Goal: Find contact information: Find contact information

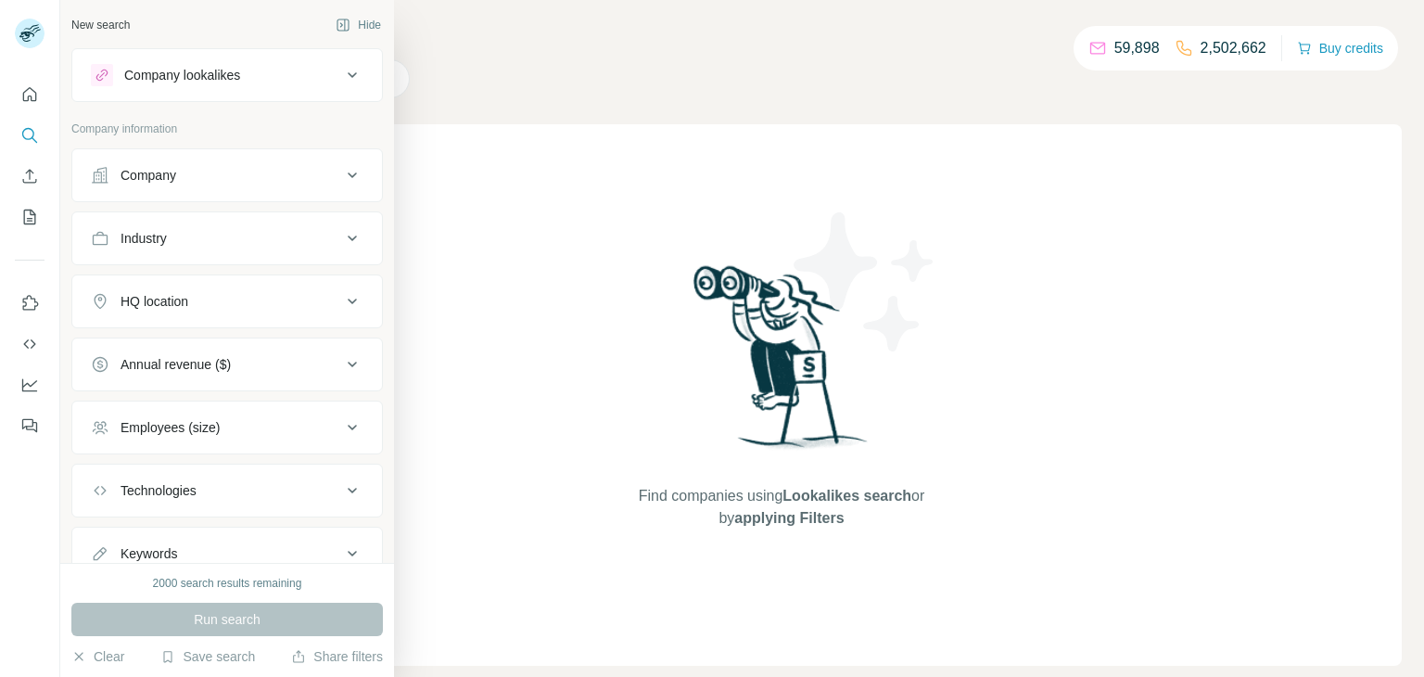
click at [181, 175] on div "Company" at bounding box center [216, 175] width 250 height 19
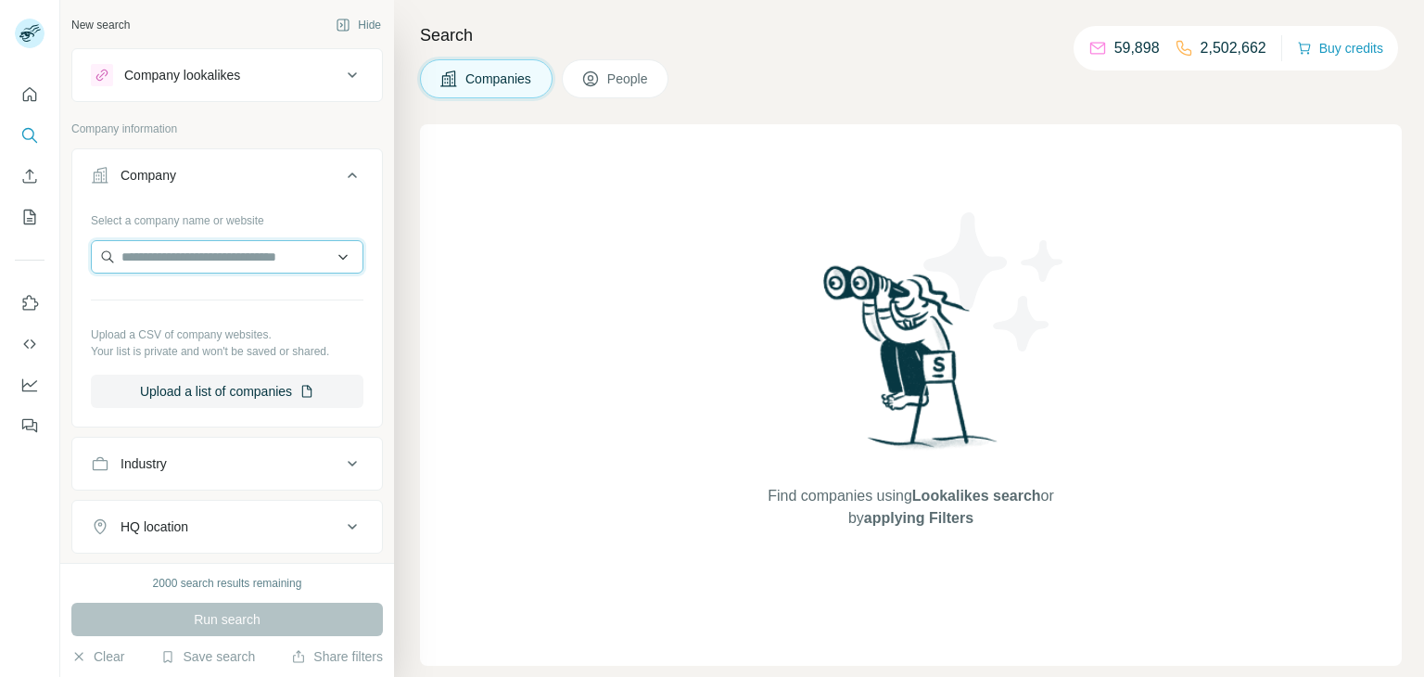
click at [204, 265] on input "text" at bounding box center [227, 256] width 273 height 33
paste input "**********"
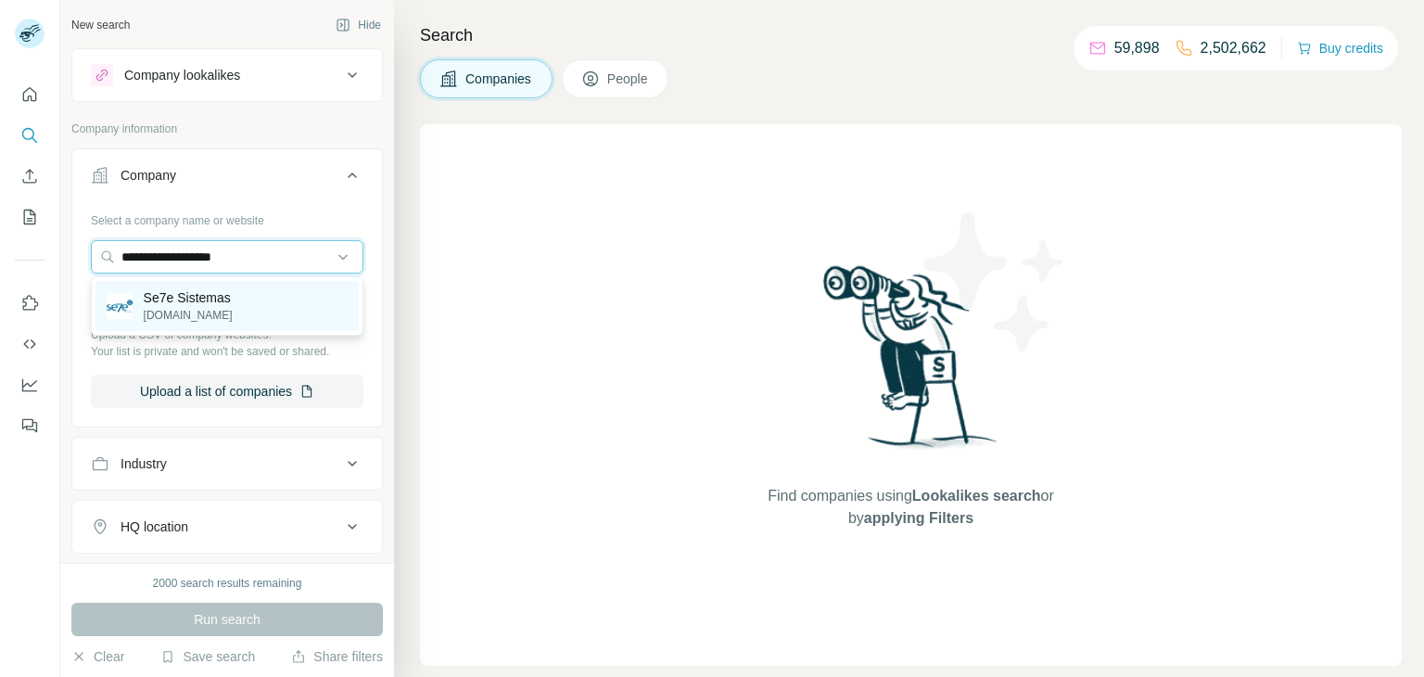
type input "**********"
click at [204, 310] on p "[DOMAIN_NAME]" at bounding box center [188, 315] width 89 height 17
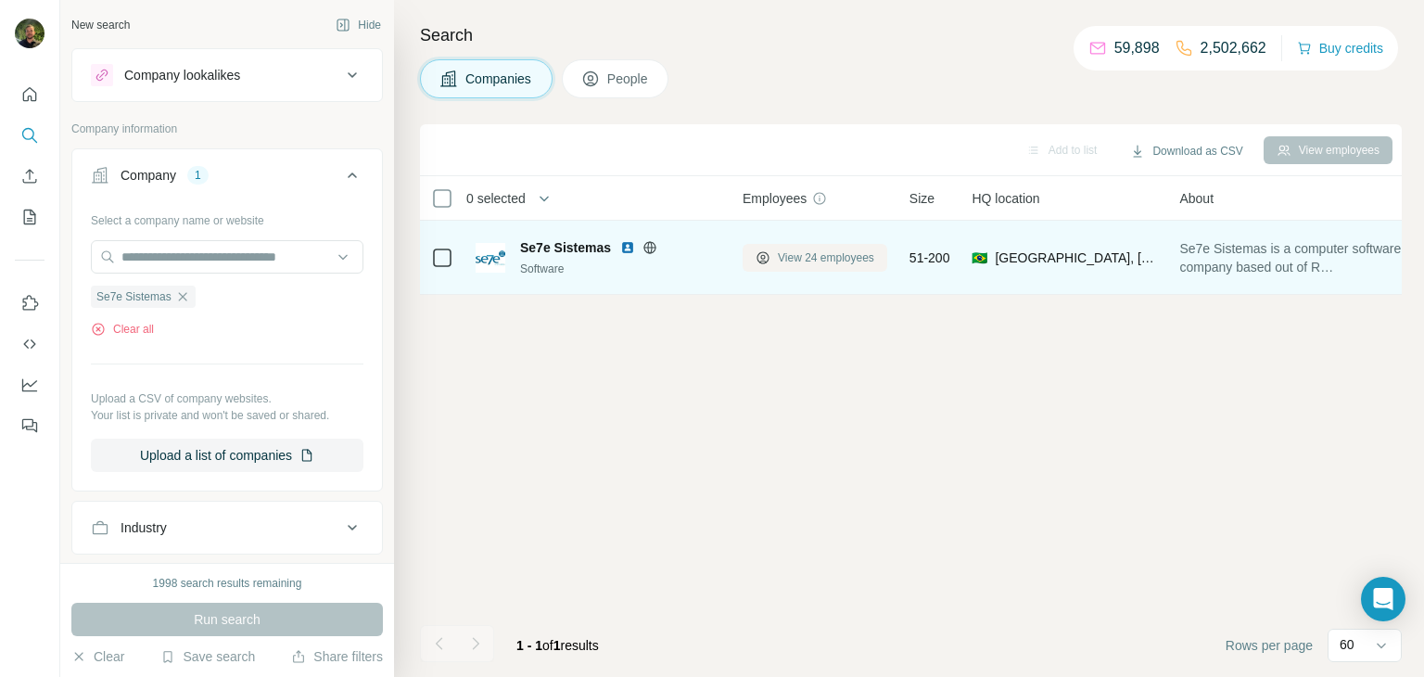
click at [796, 265] on button "View 24 employees" at bounding box center [815, 258] width 145 height 28
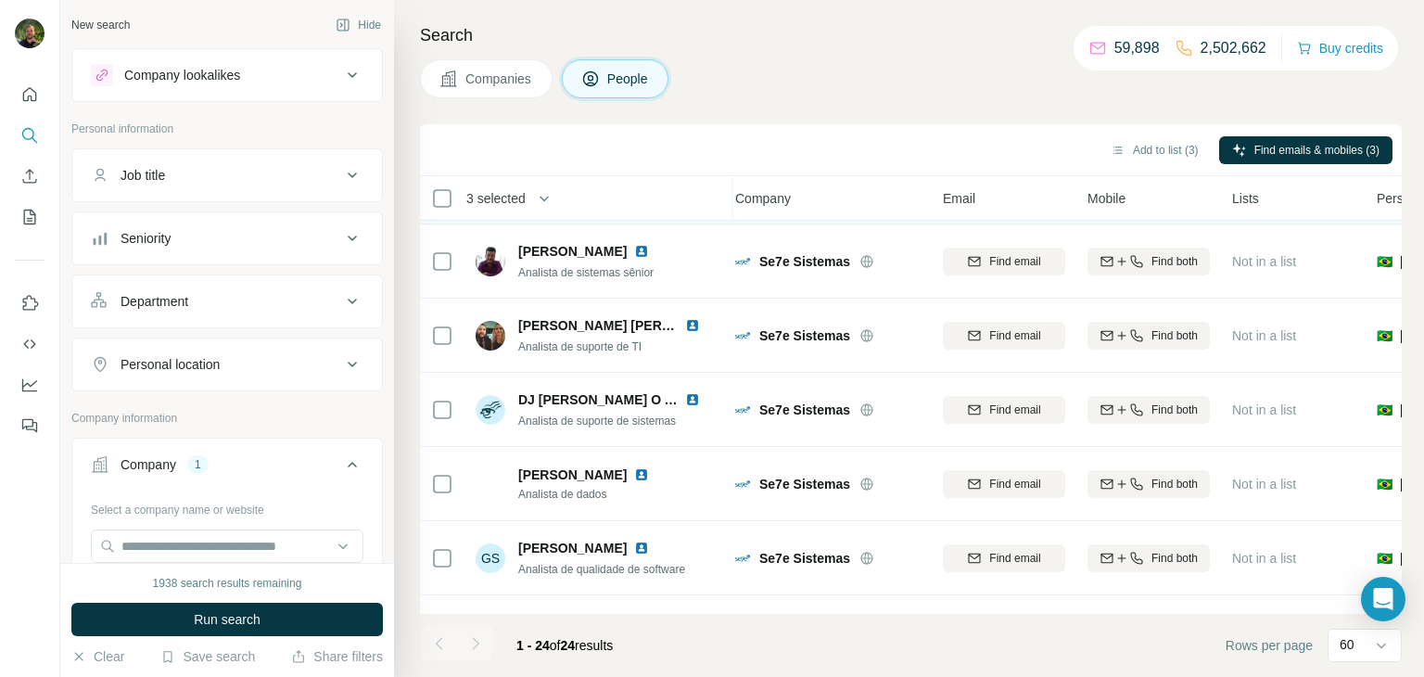
scroll to position [223, 9]
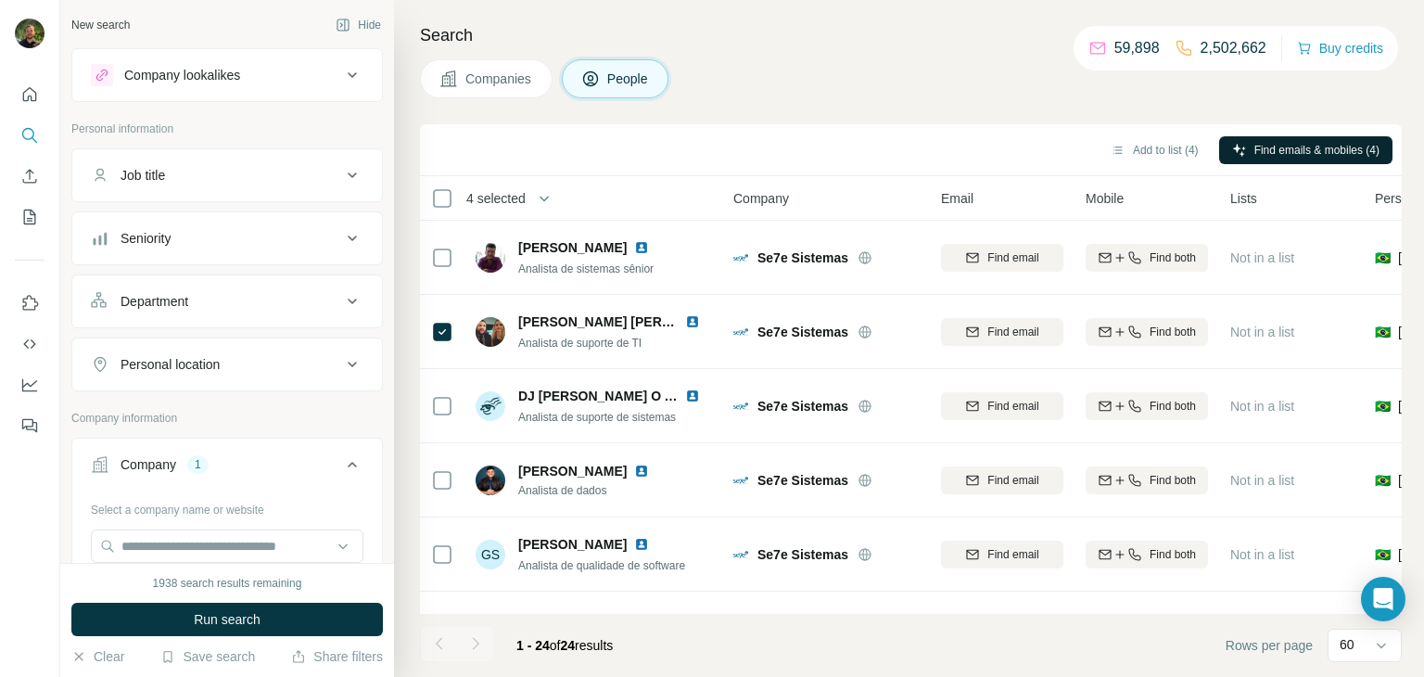
click at [1258, 160] on button "Find emails & mobiles (4)" at bounding box center [1306, 150] width 173 height 28
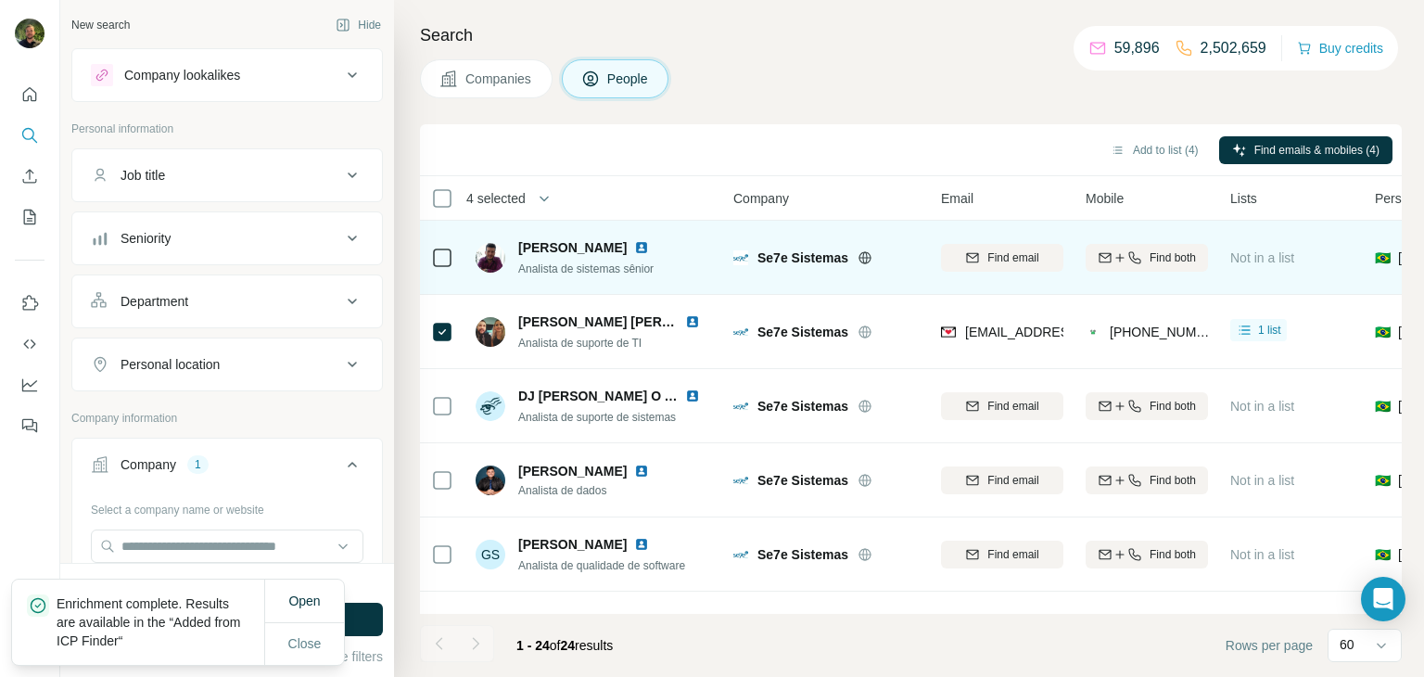
scroll to position [0, 9]
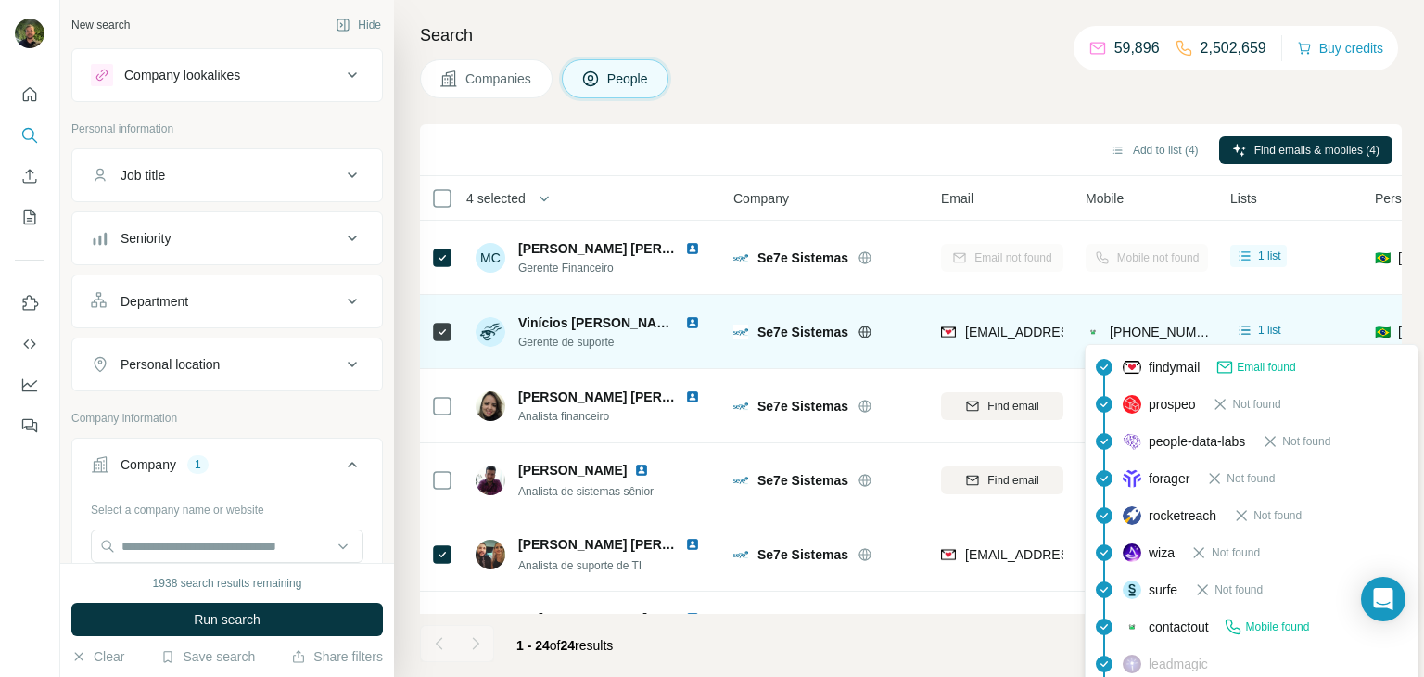
click at [1148, 338] on span "[PHONE_NUMBER]" at bounding box center [1168, 332] width 117 height 15
copy span "5566996413917"
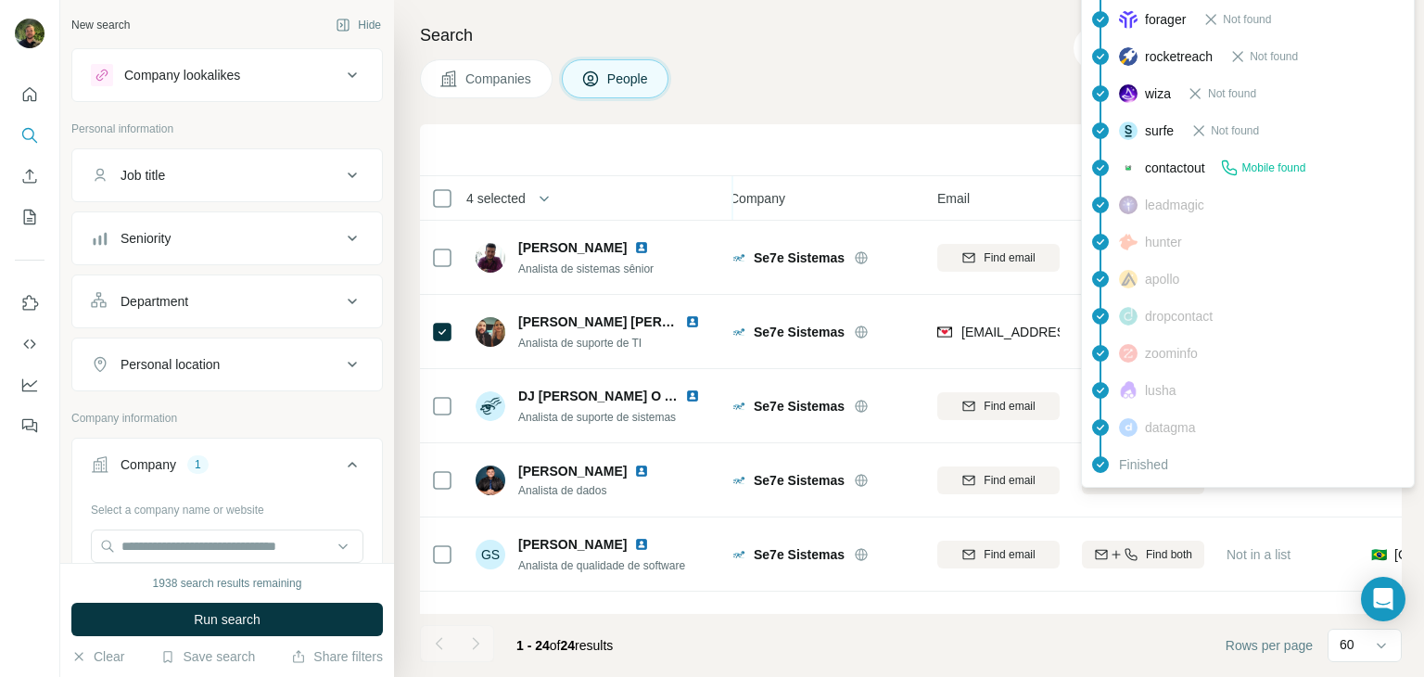
scroll to position [223, 15]
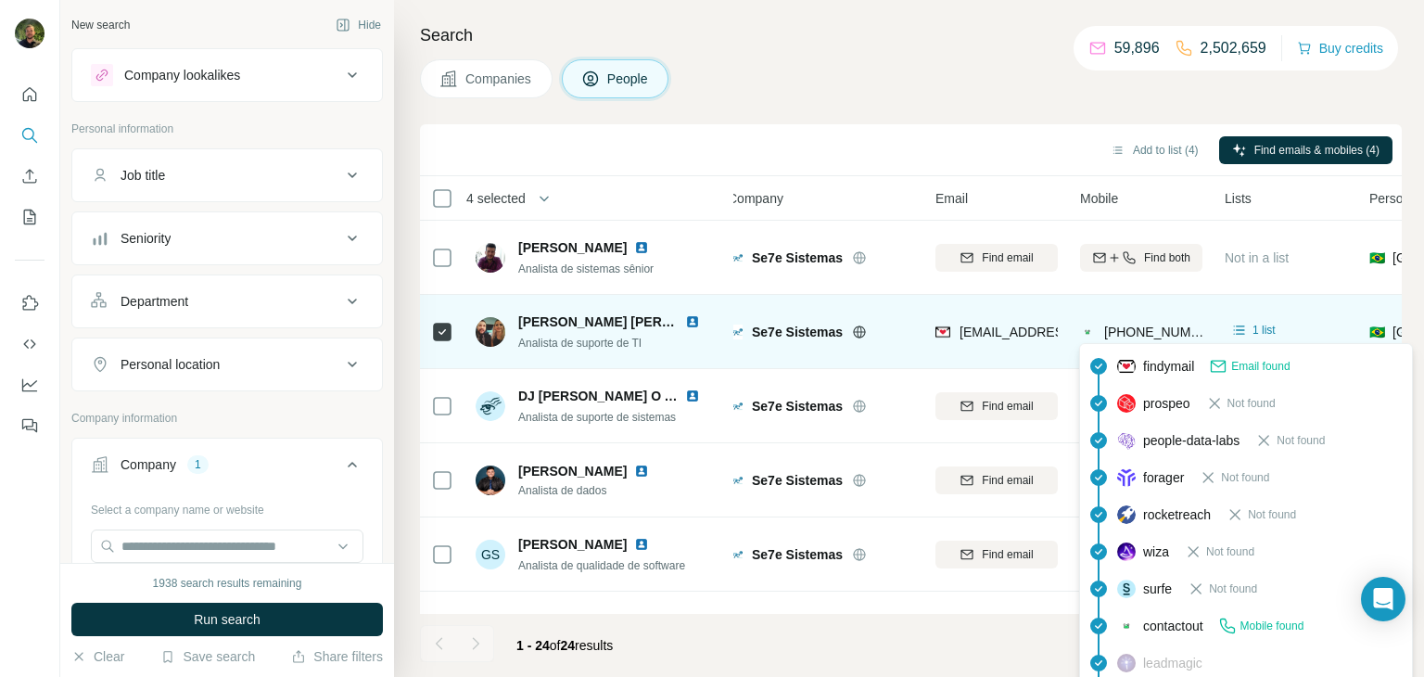
click at [1143, 330] on span "[PHONE_NUMBER]" at bounding box center [1163, 332] width 117 height 15
copy span "5566996209982"
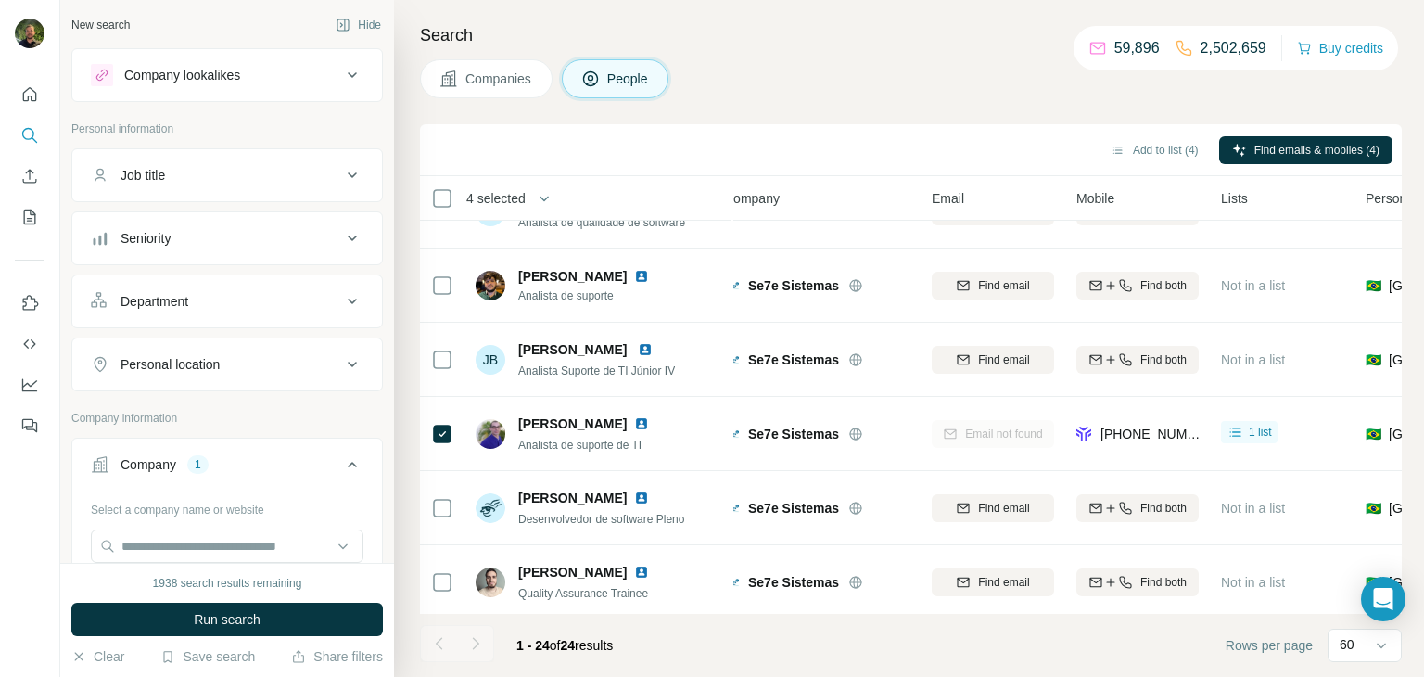
scroll to position [564, 19]
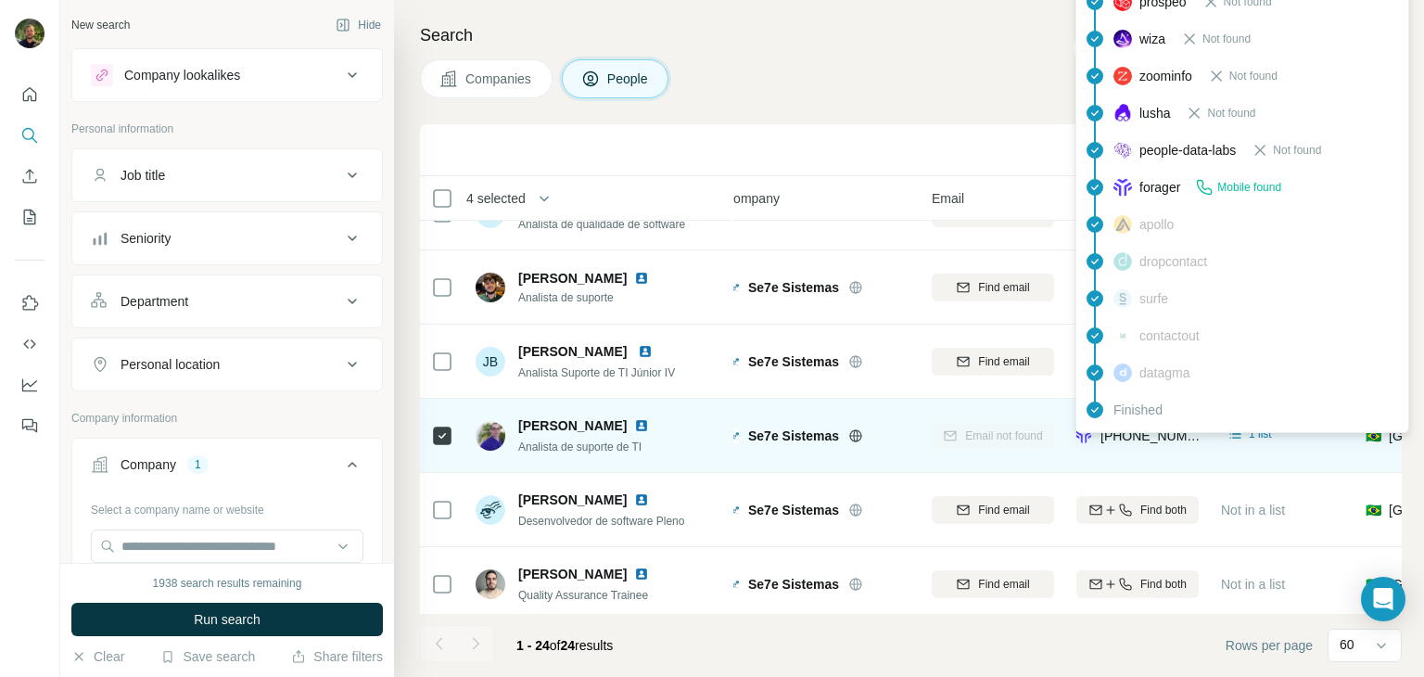
click at [1145, 437] on span "[PHONE_NUMBER]" at bounding box center [1159, 435] width 117 height 15
copy span "5566996881852"
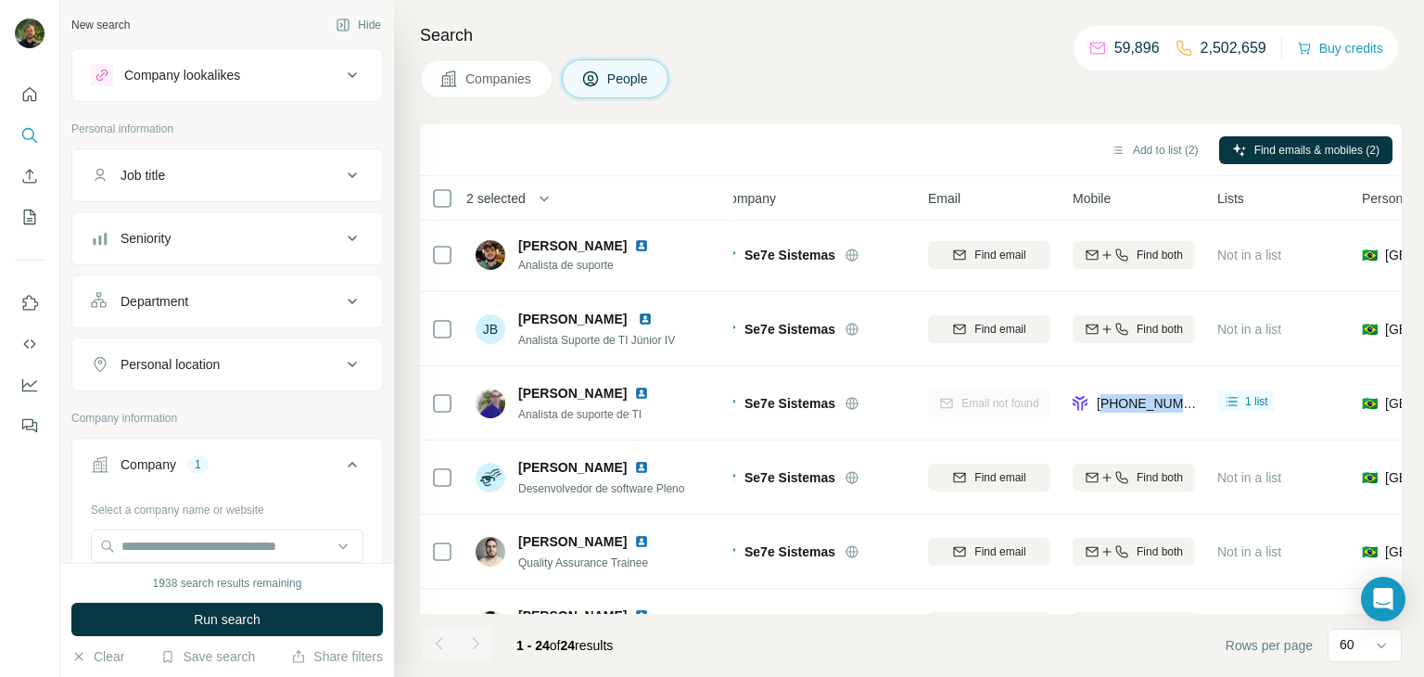
scroll to position [0, 22]
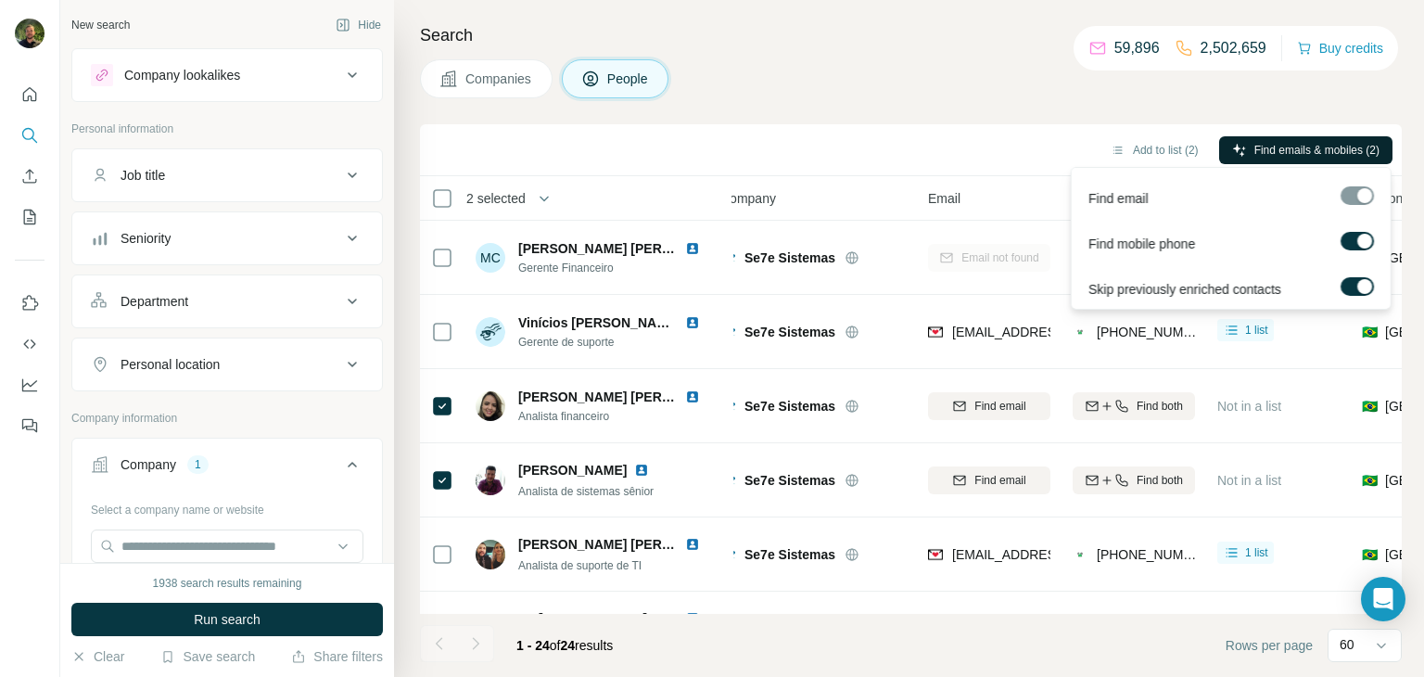
click at [1245, 161] on button "Find emails & mobiles (2)" at bounding box center [1306, 150] width 173 height 28
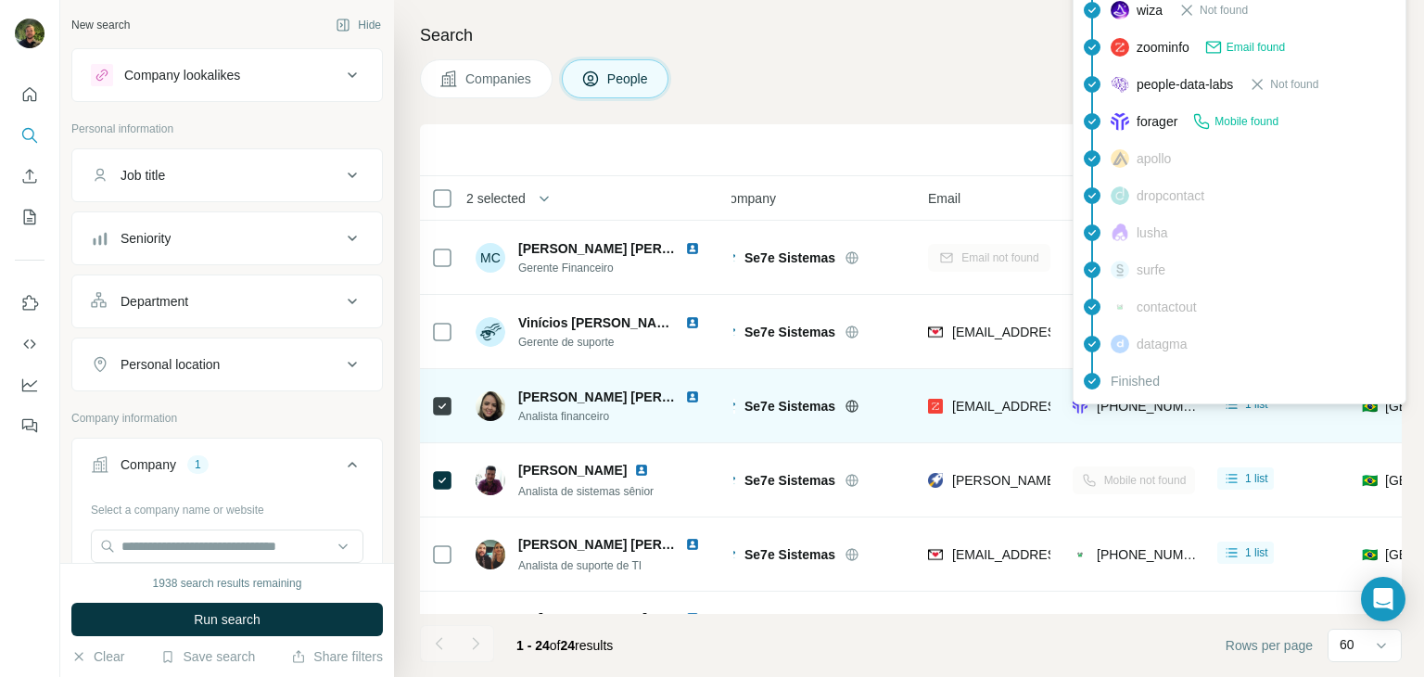
click at [1130, 407] on span "[PHONE_NUMBER]" at bounding box center [1155, 406] width 117 height 15
copy span "5562981822455"
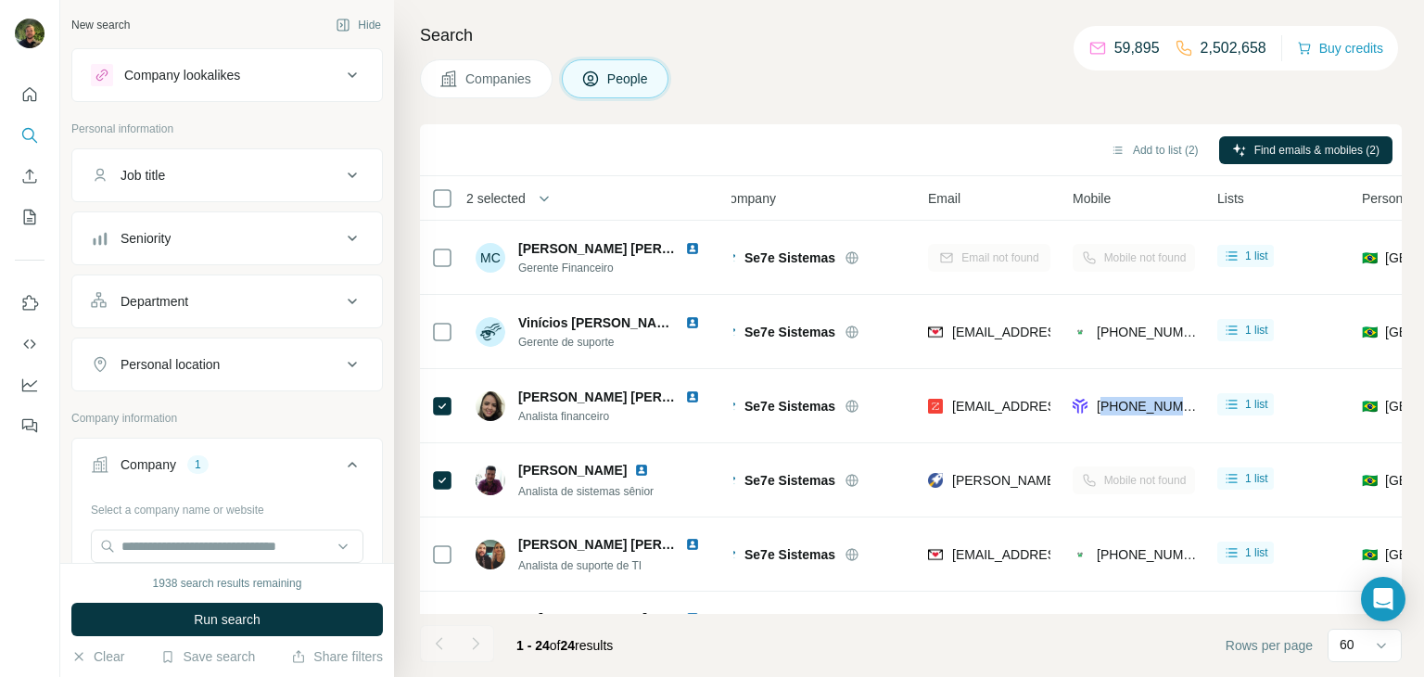
click at [449, 67] on button "Companies" at bounding box center [486, 78] width 133 height 39
